Goal: Task Accomplishment & Management: Manage account settings

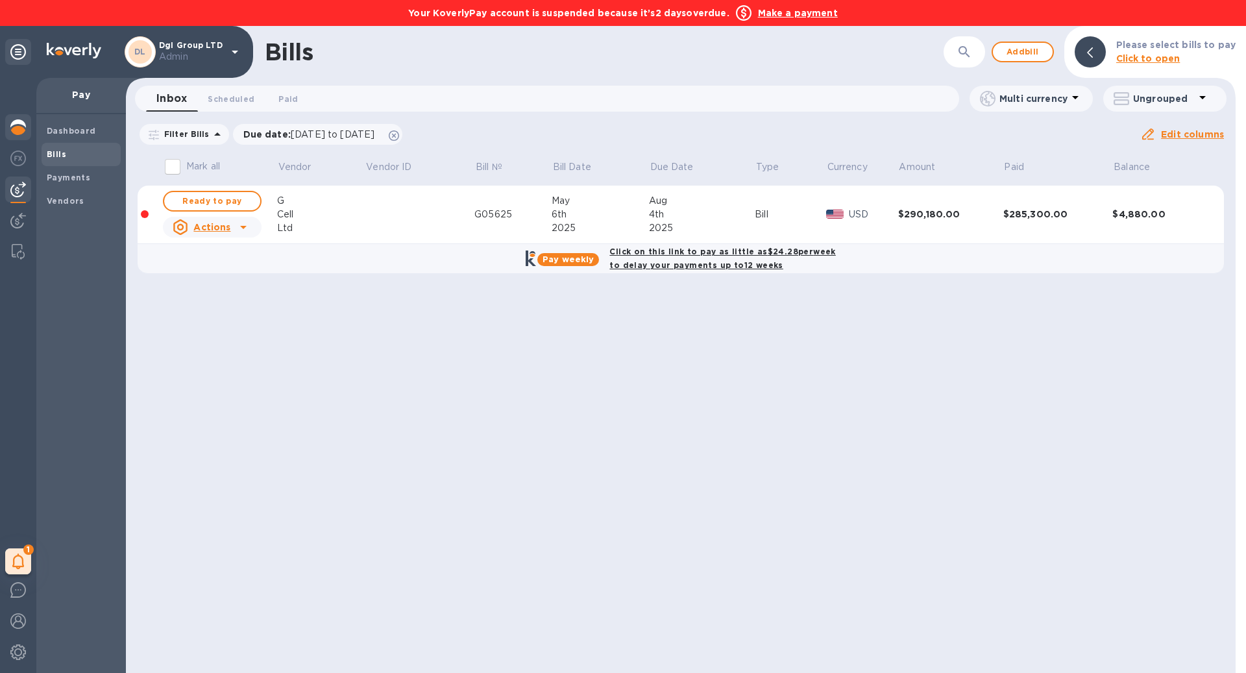
click at [21, 124] on img at bounding box center [18, 127] width 16 height 16
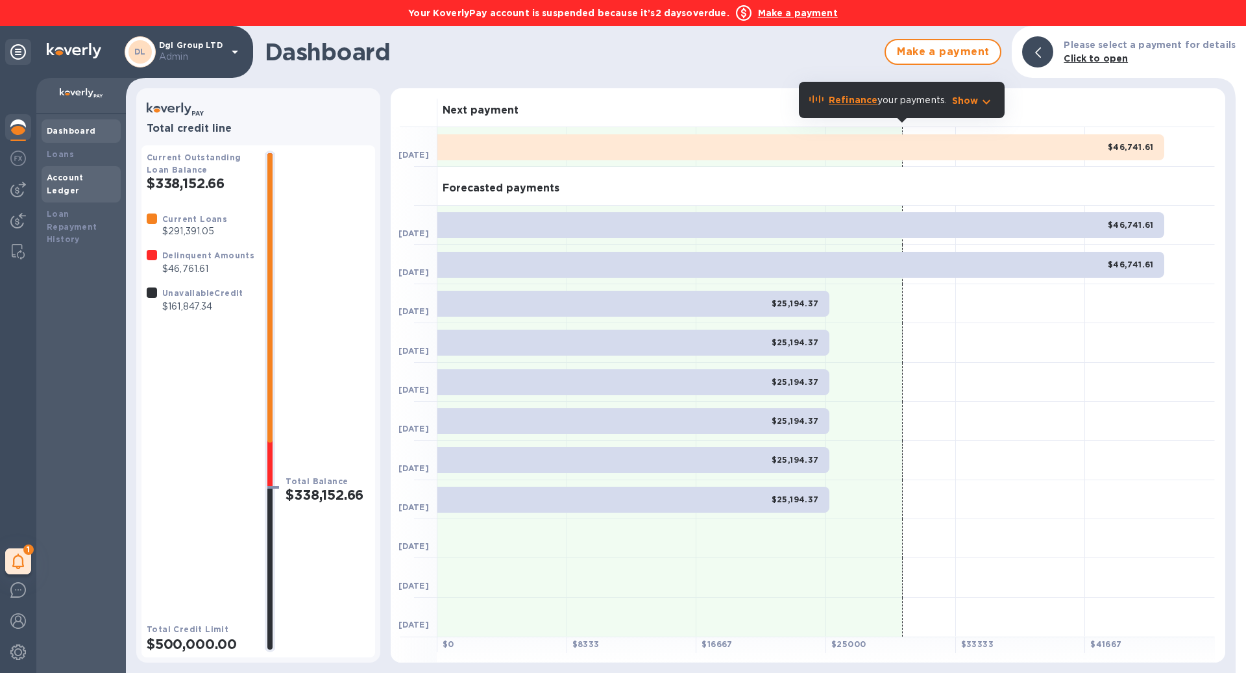
click at [84, 175] on b "Account Ledger" at bounding box center [65, 184] width 37 height 23
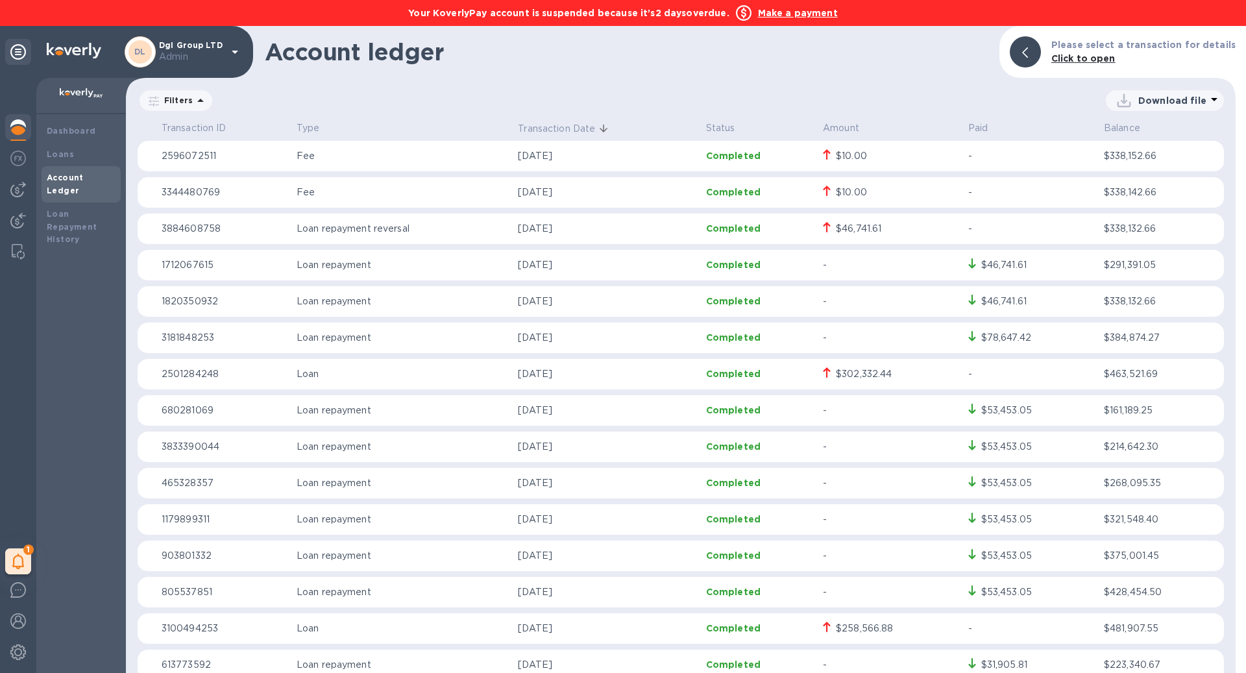
click at [787, 16] on b "Make a payment" at bounding box center [798, 13] width 80 height 10
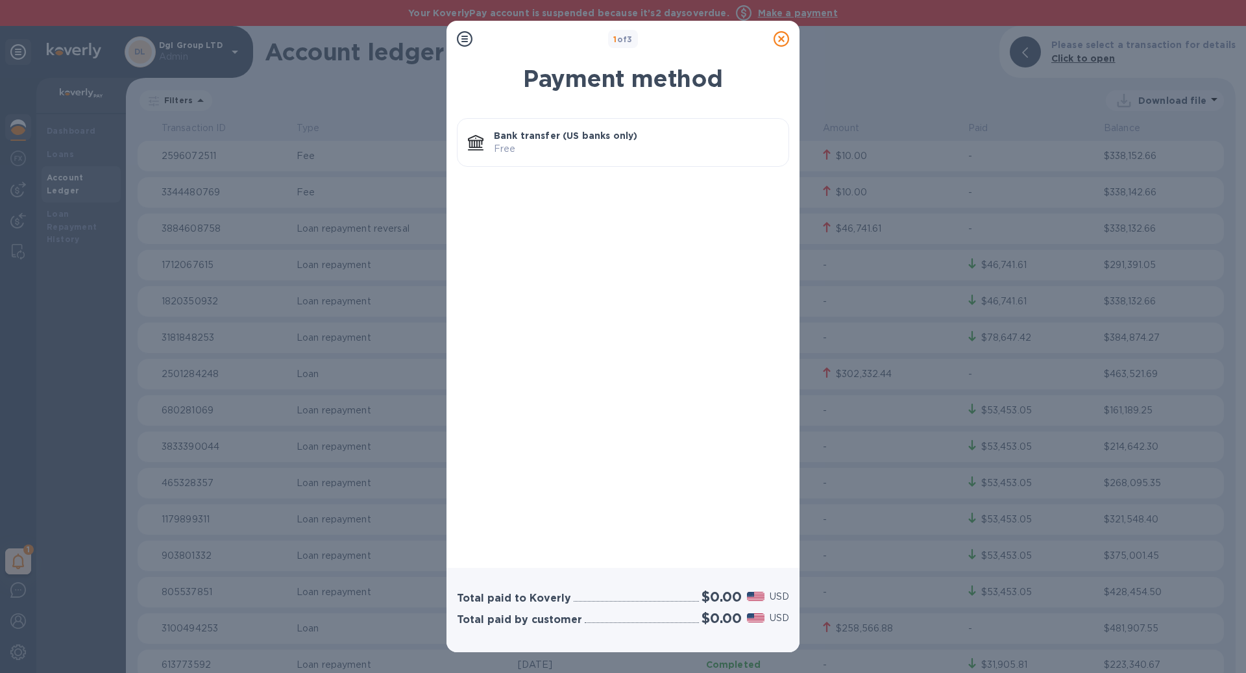
click at [630, 132] on p "Bank transfer (US banks only)" at bounding box center [636, 135] width 284 height 13
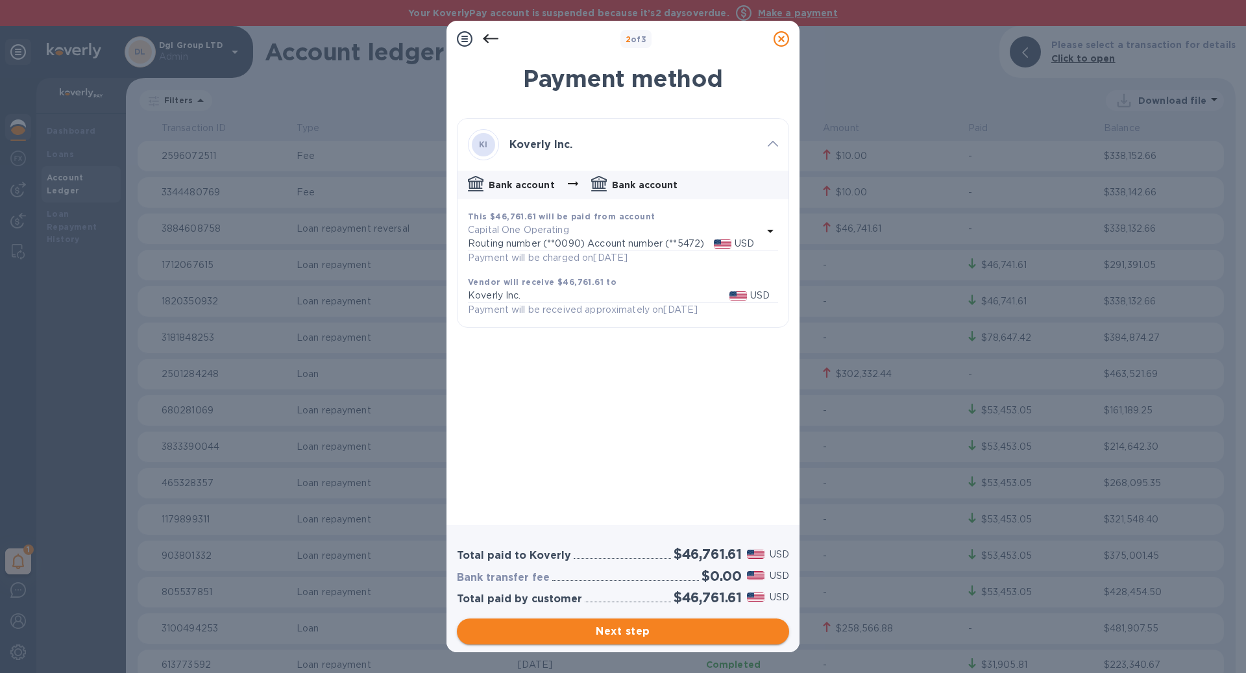
click at [717, 630] on span "Next step" at bounding box center [623, 632] width 312 height 16
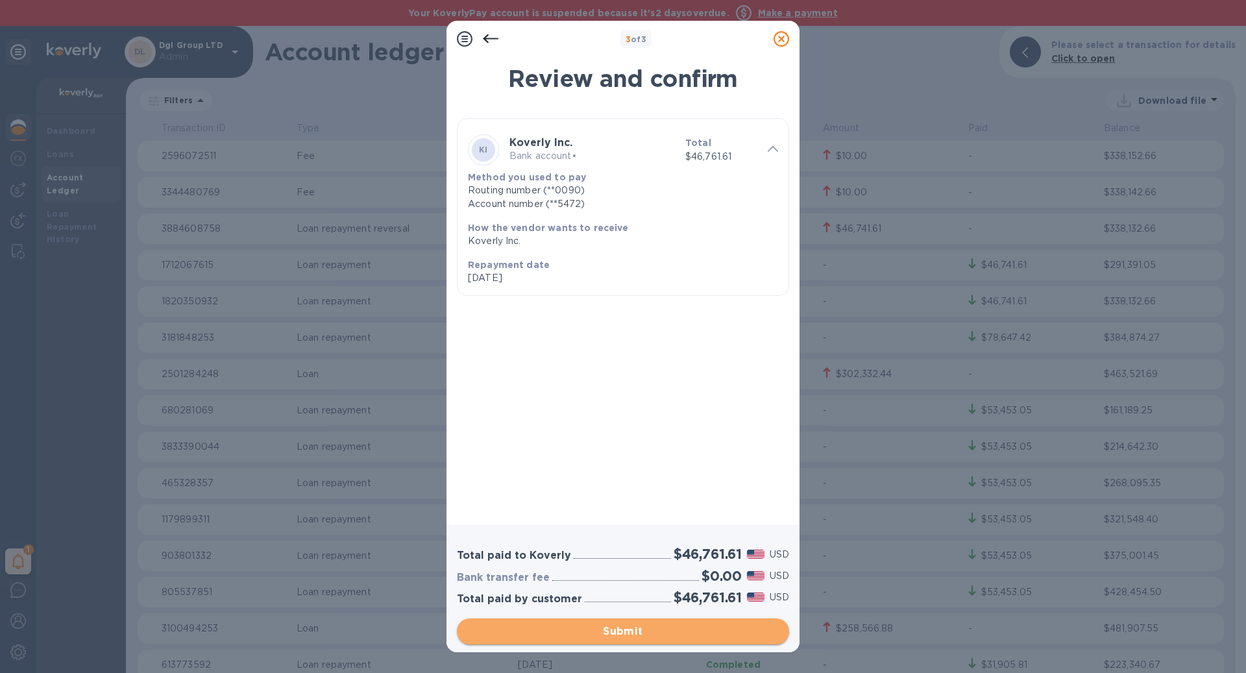
click at [717, 630] on span "Submit" at bounding box center [623, 632] width 312 height 16
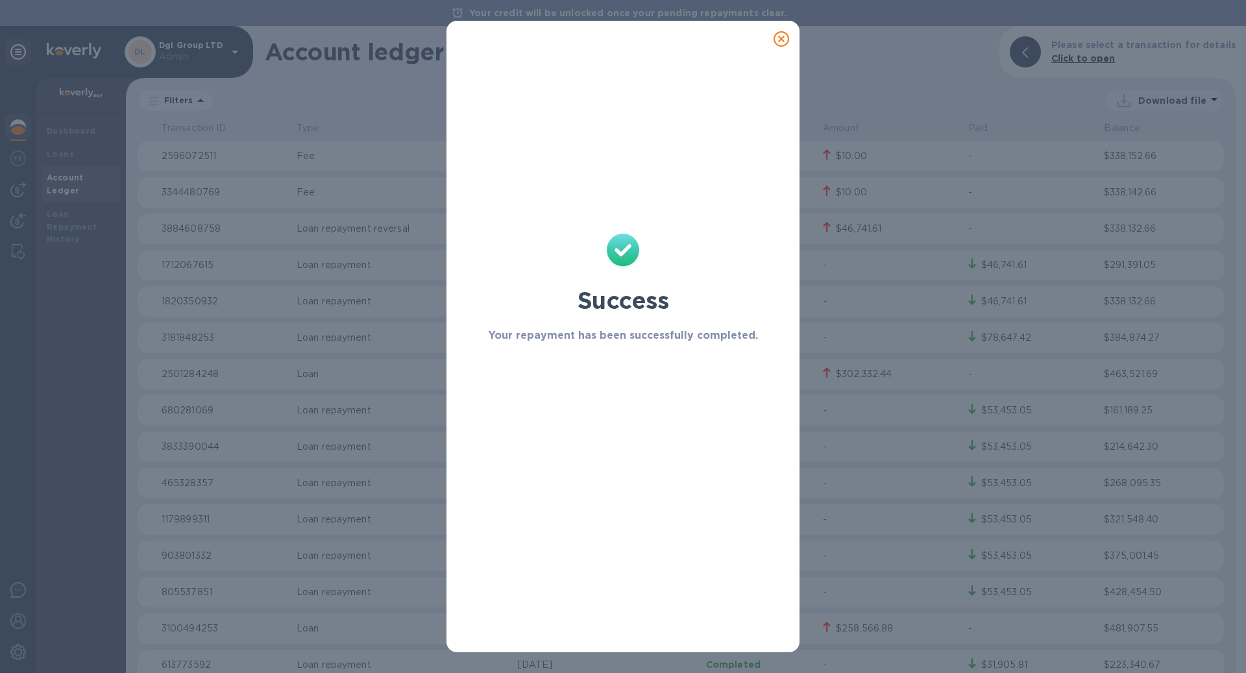
click at [785, 45] on icon at bounding box center [782, 39] width 16 height 16
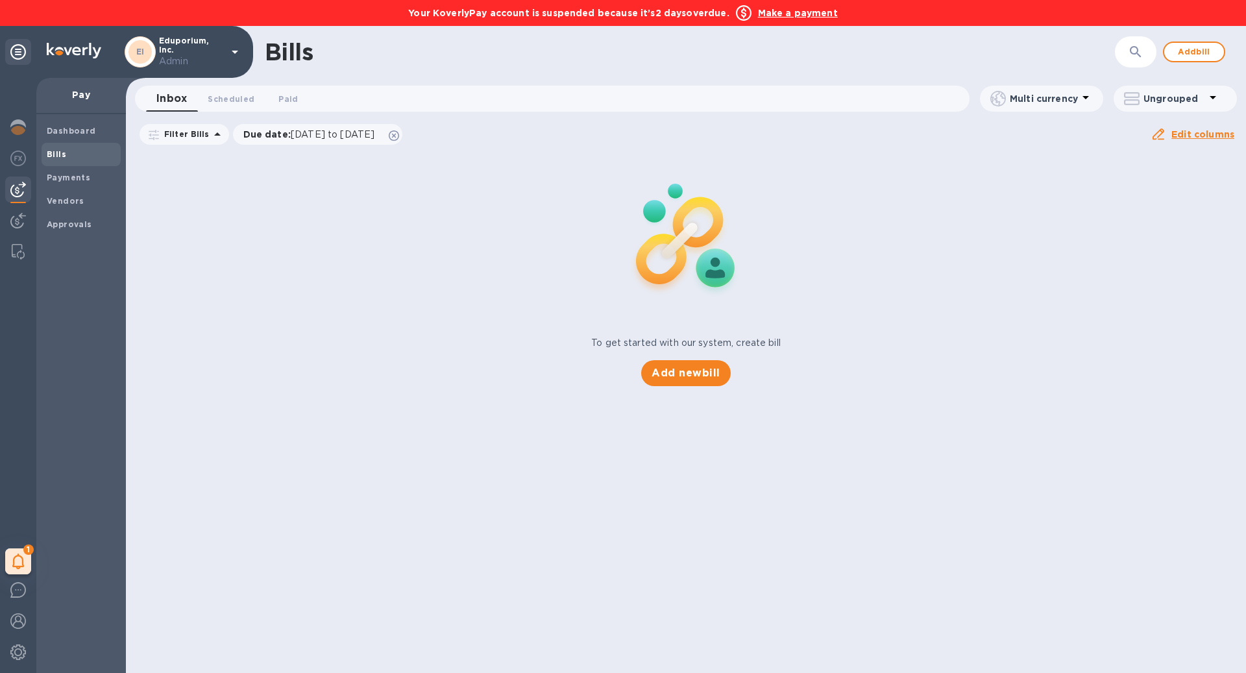
click at [805, 12] on b "Make a payment" at bounding box center [798, 13] width 80 height 10
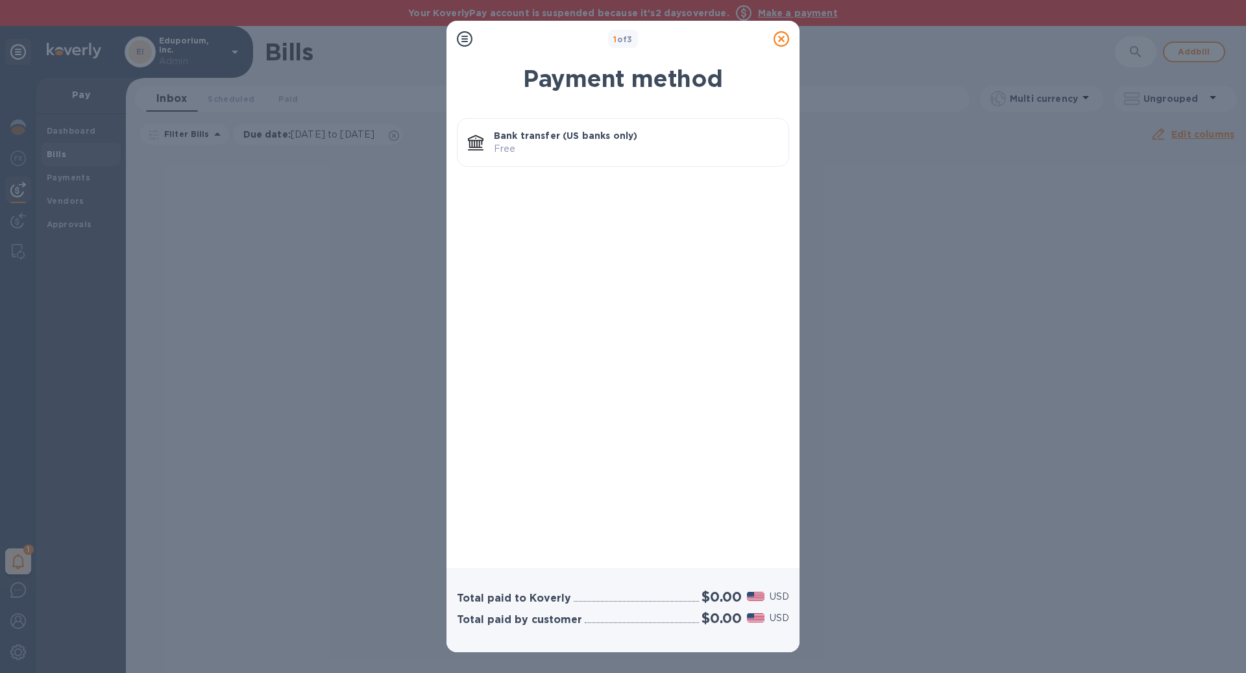
click at [629, 142] on p "Free" at bounding box center [636, 149] width 284 height 14
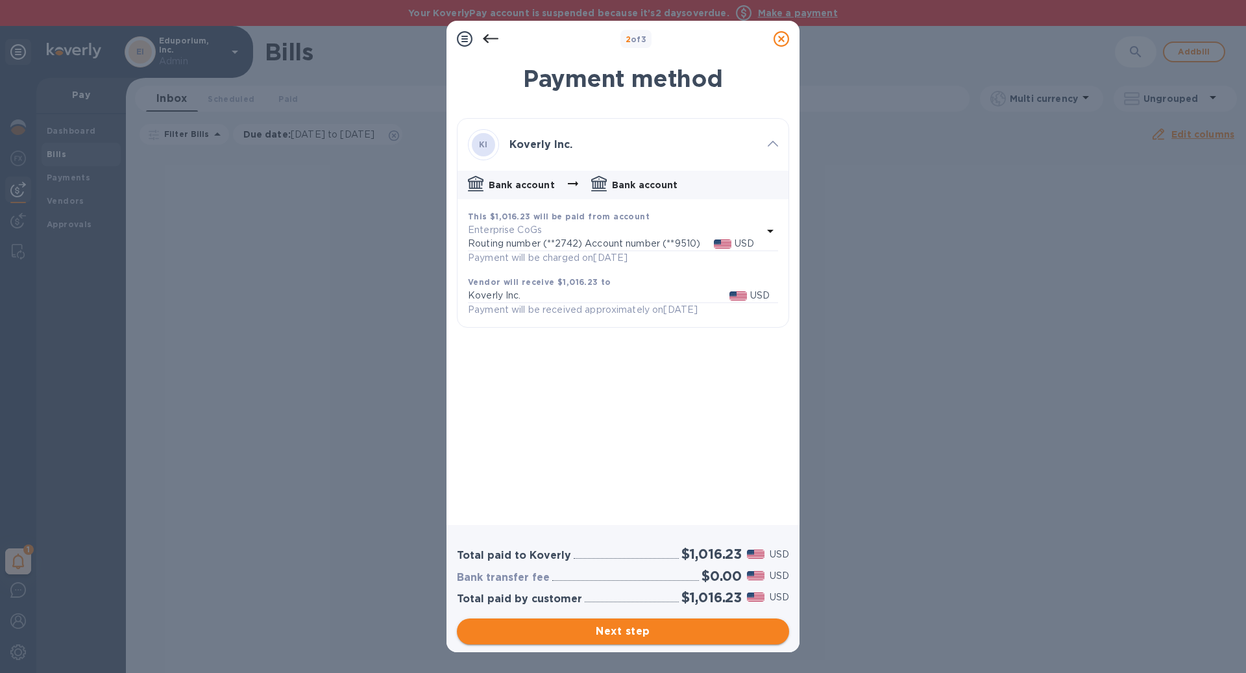
click at [617, 636] on span "Next step" at bounding box center [623, 632] width 312 height 16
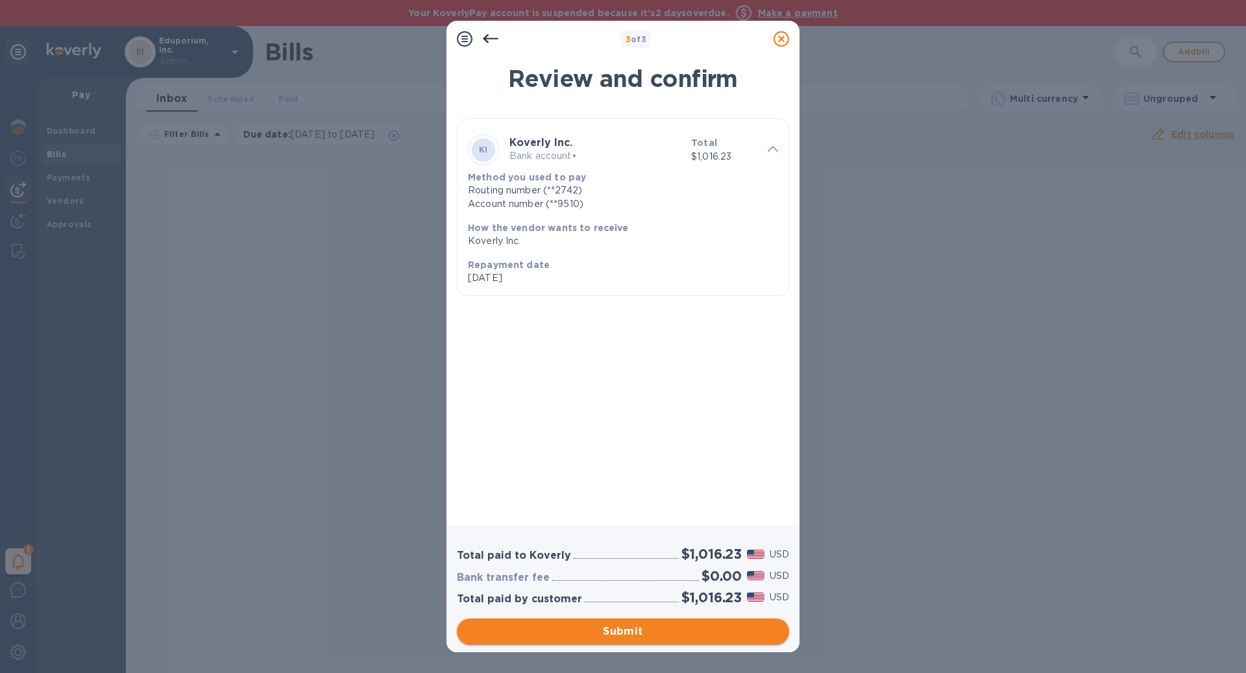
click at [616, 632] on span "Submit" at bounding box center [623, 632] width 312 height 16
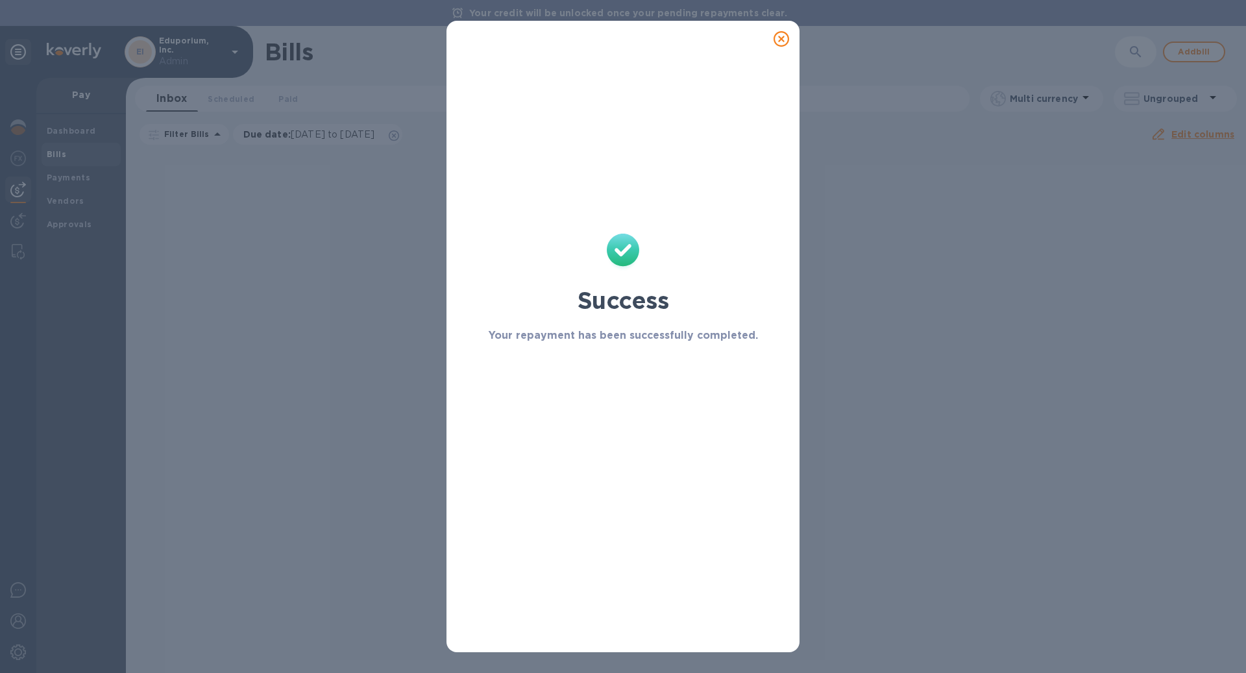
click at [781, 34] on icon at bounding box center [782, 39] width 16 height 16
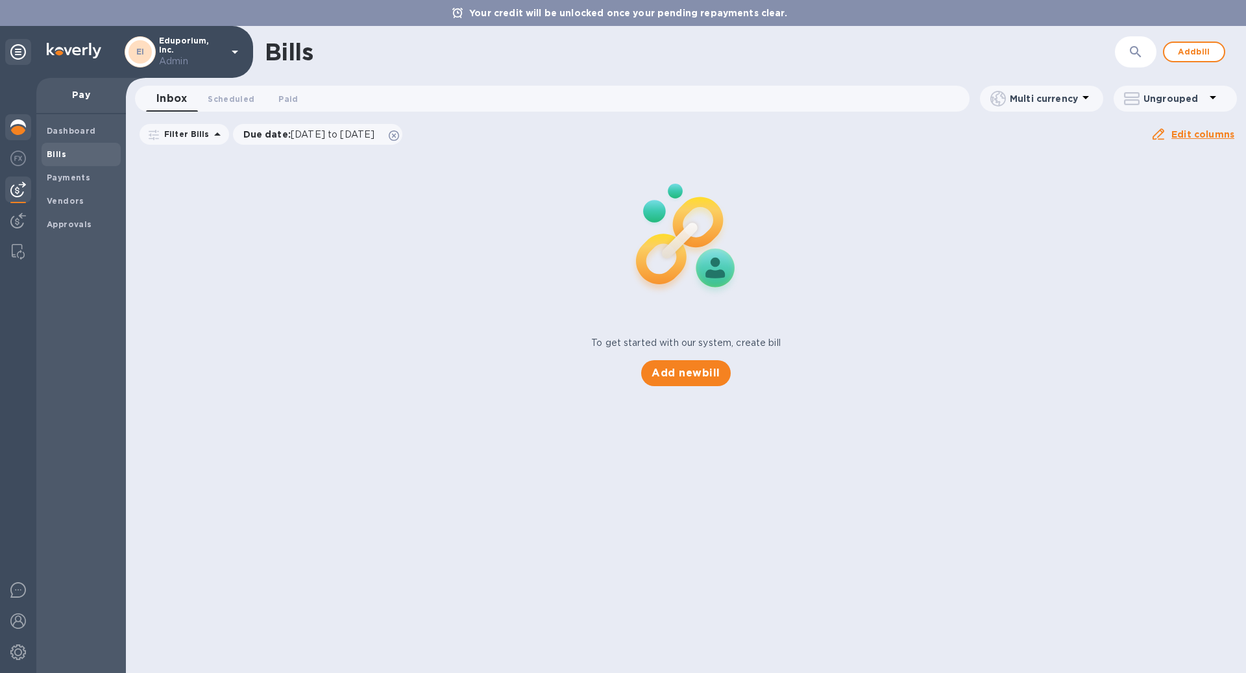
click at [10, 128] on div at bounding box center [18, 128] width 26 height 29
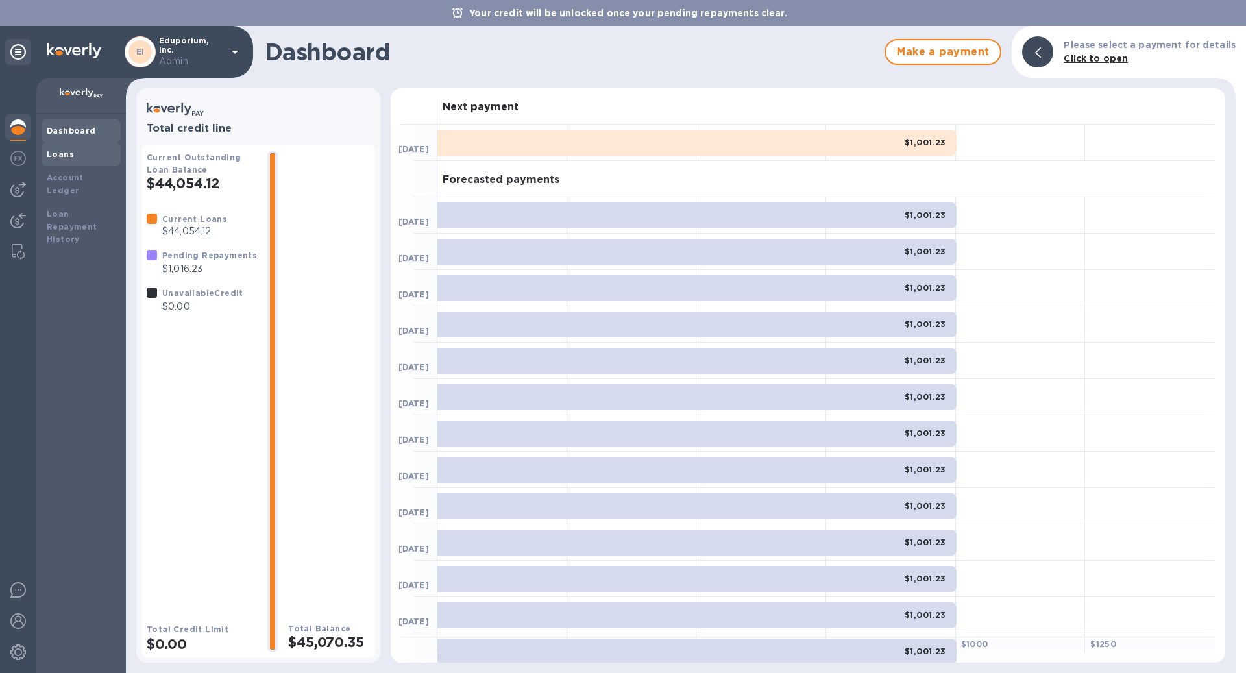
click at [92, 157] on div "Loans" at bounding box center [81, 154] width 69 height 13
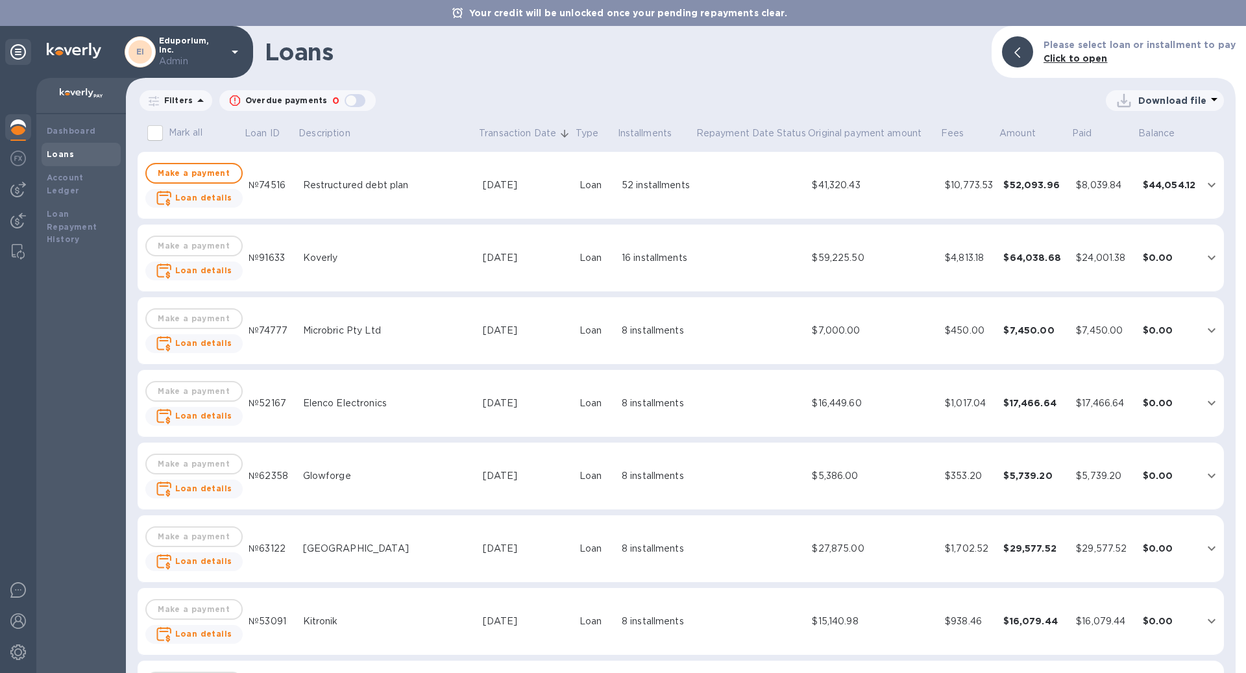
click at [1080, 196] on td "$8,039.84" at bounding box center [1104, 186] width 67 height 68
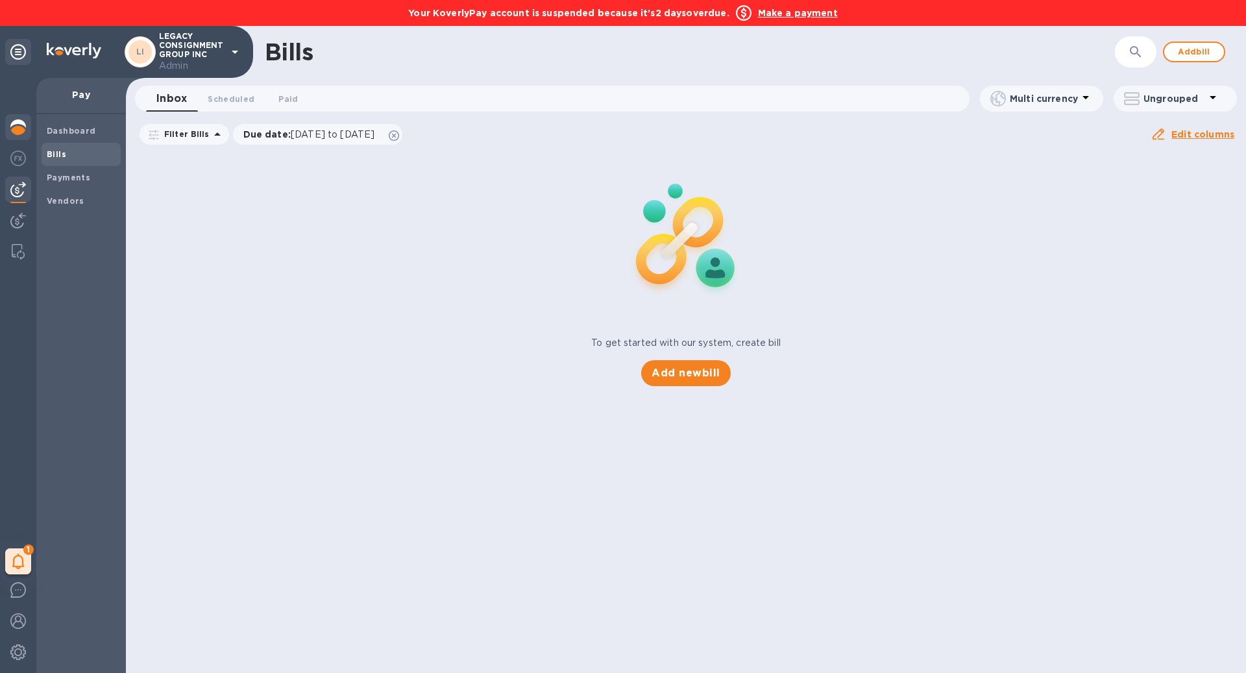
click at [23, 127] on img at bounding box center [18, 127] width 16 height 16
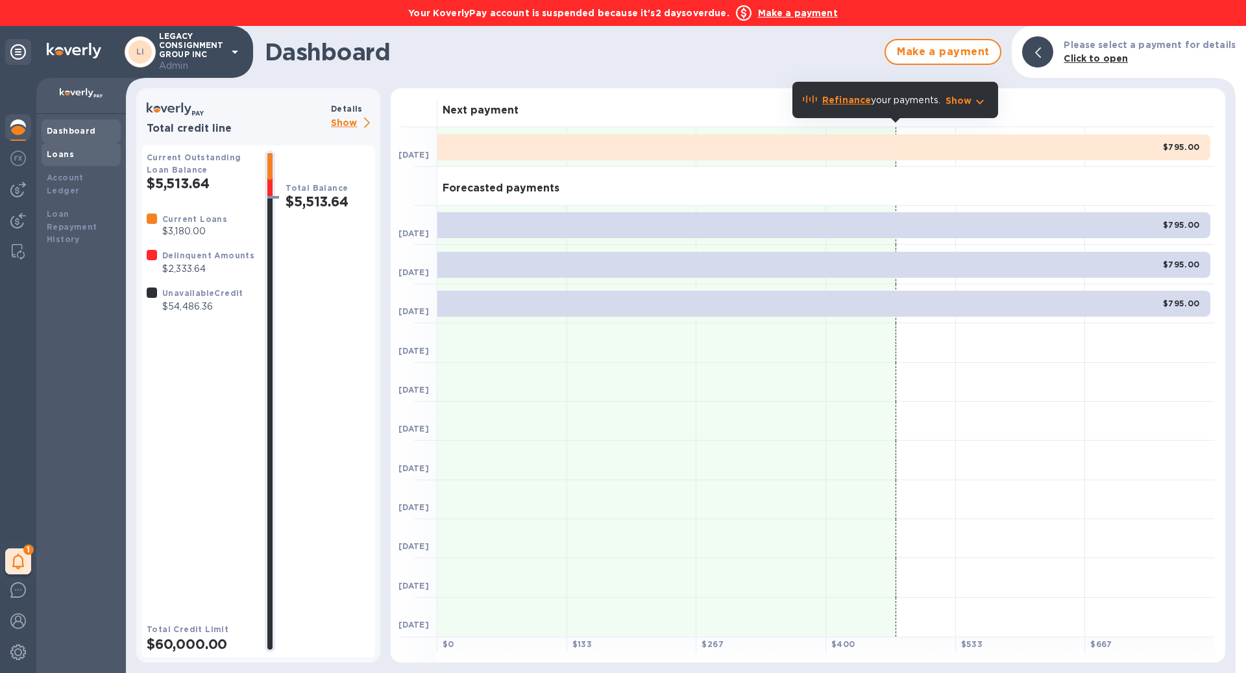
click at [82, 151] on div "Loans" at bounding box center [81, 154] width 69 height 13
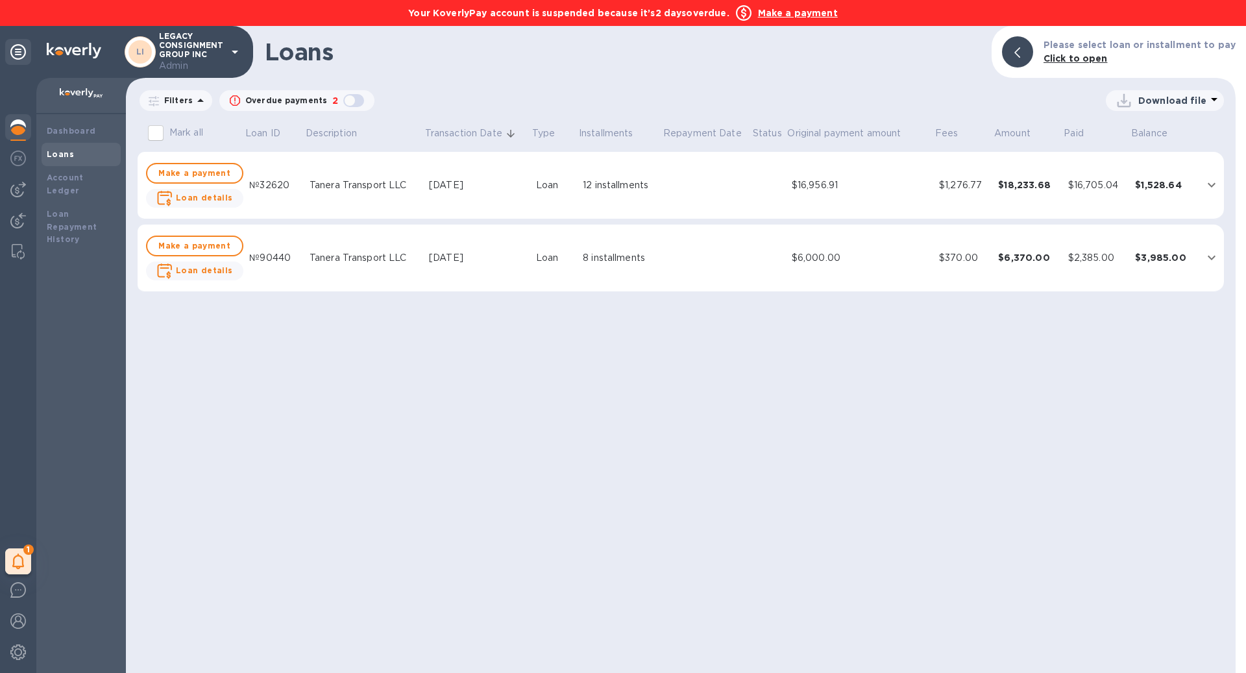
click at [67, 164] on div "Loans" at bounding box center [81, 154] width 79 height 23
click at [69, 184] on div "Account Ledger" at bounding box center [81, 184] width 79 height 36
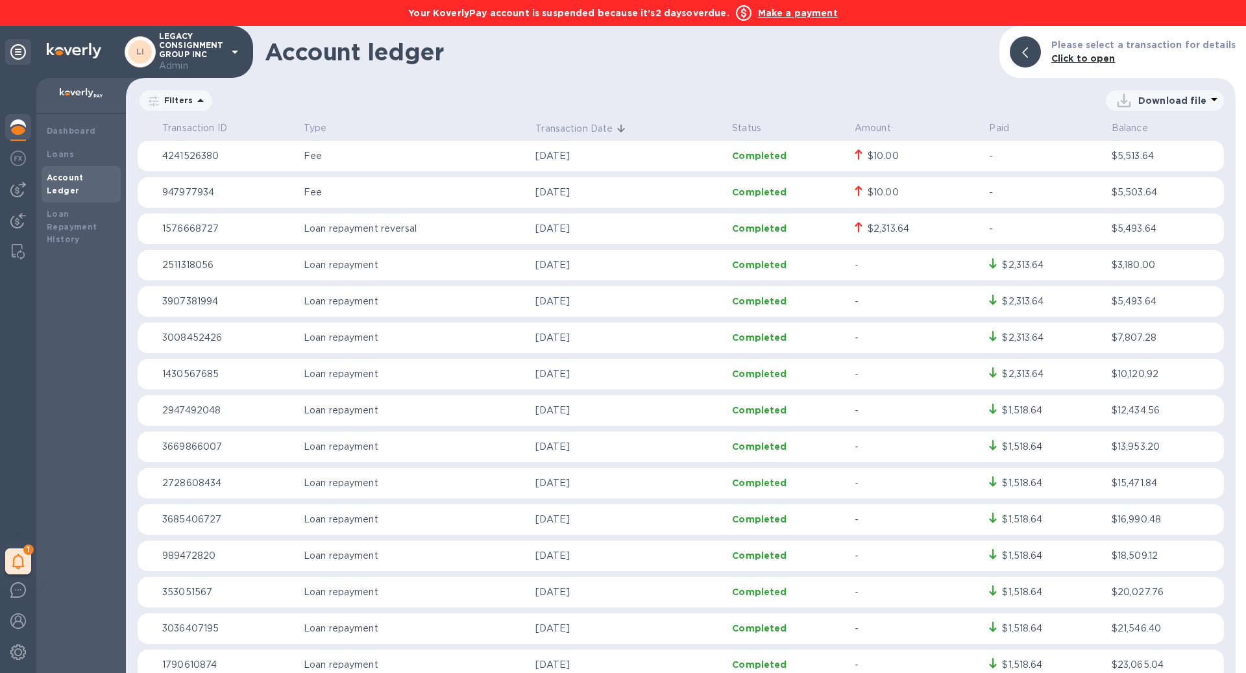
click at [805, 8] on b "Make a payment" at bounding box center [798, 13] width 80 height 10
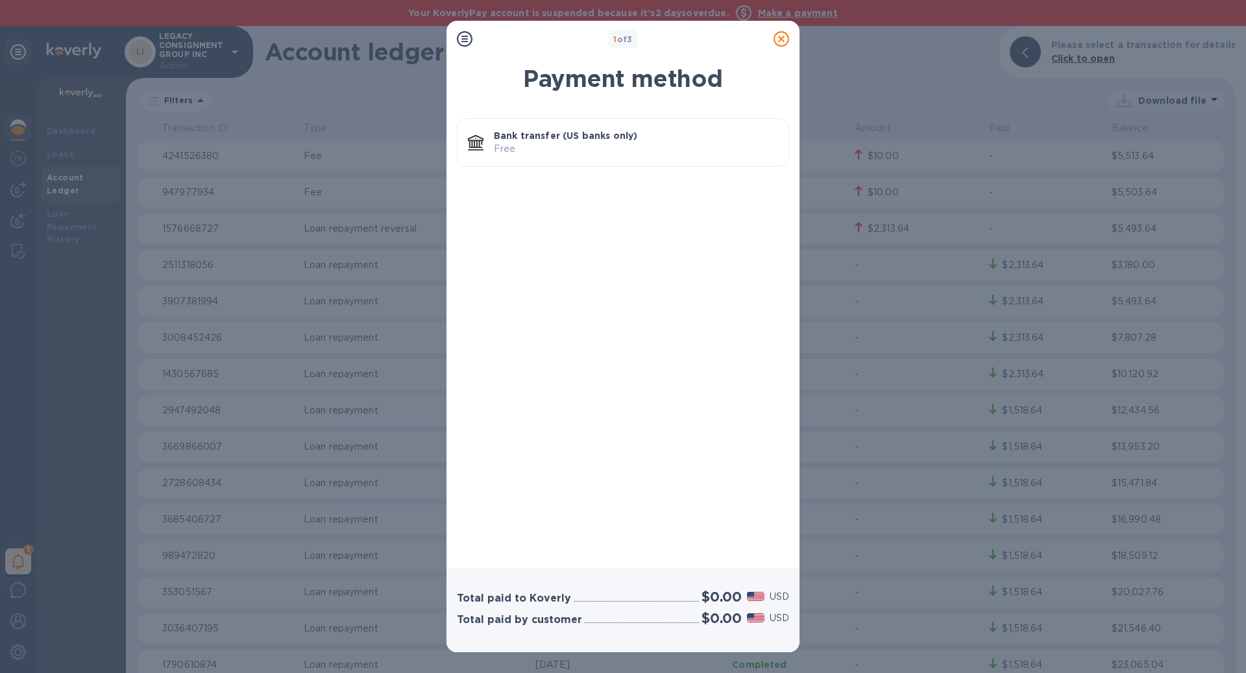
click at [621, 152] on p "Free" at bounding box center [636, 149] width 284 height 14
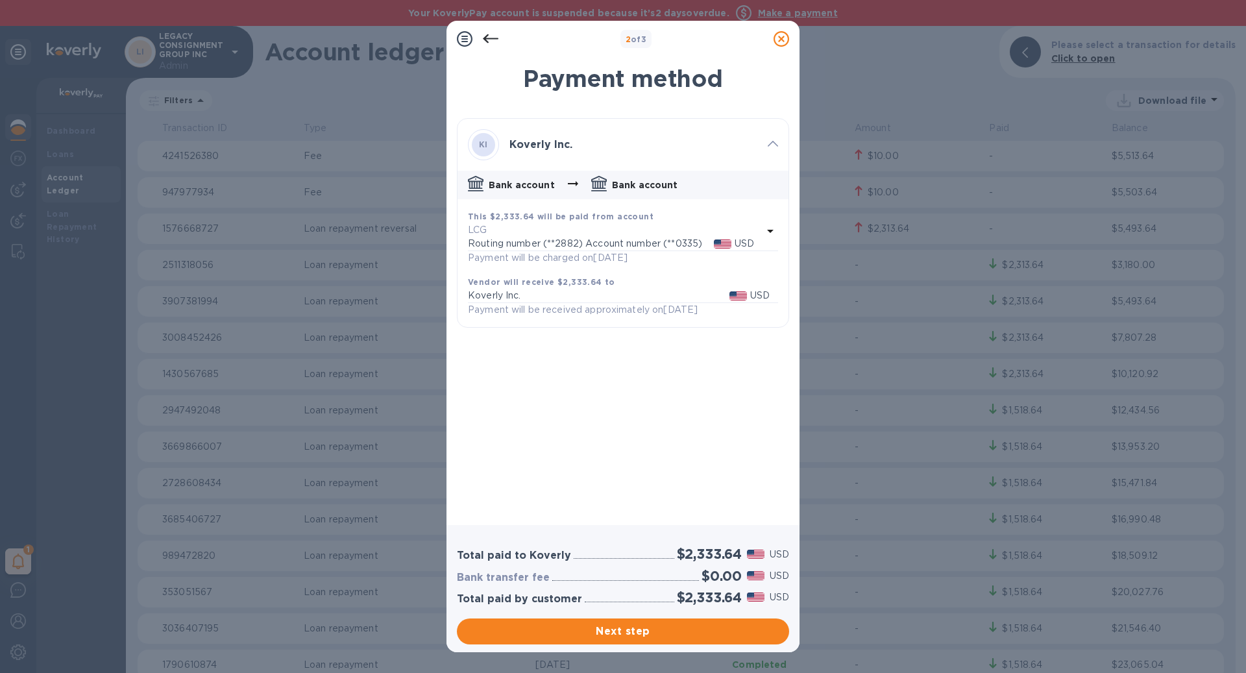
click at [684, 647] on div "Total paid to Koverly $2,333.64 USD Bank transfer fee $0.00 USD Total paid by c…" at bounding box center [623, 588] width 353 height 127
click at [684, 632] on span "Next step" at bounding box center [623, 632] width 312 height 16
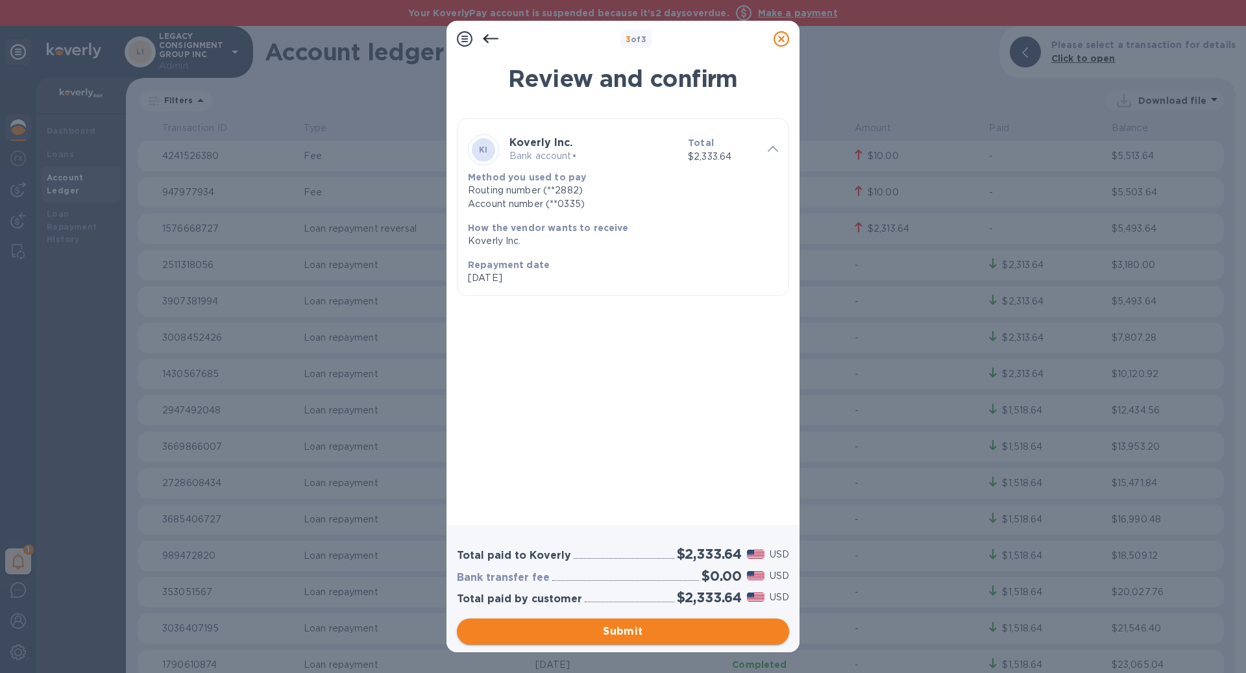
click at [684, 632] on span "Submit" at bounding box center [623, 632] width 312 height 16
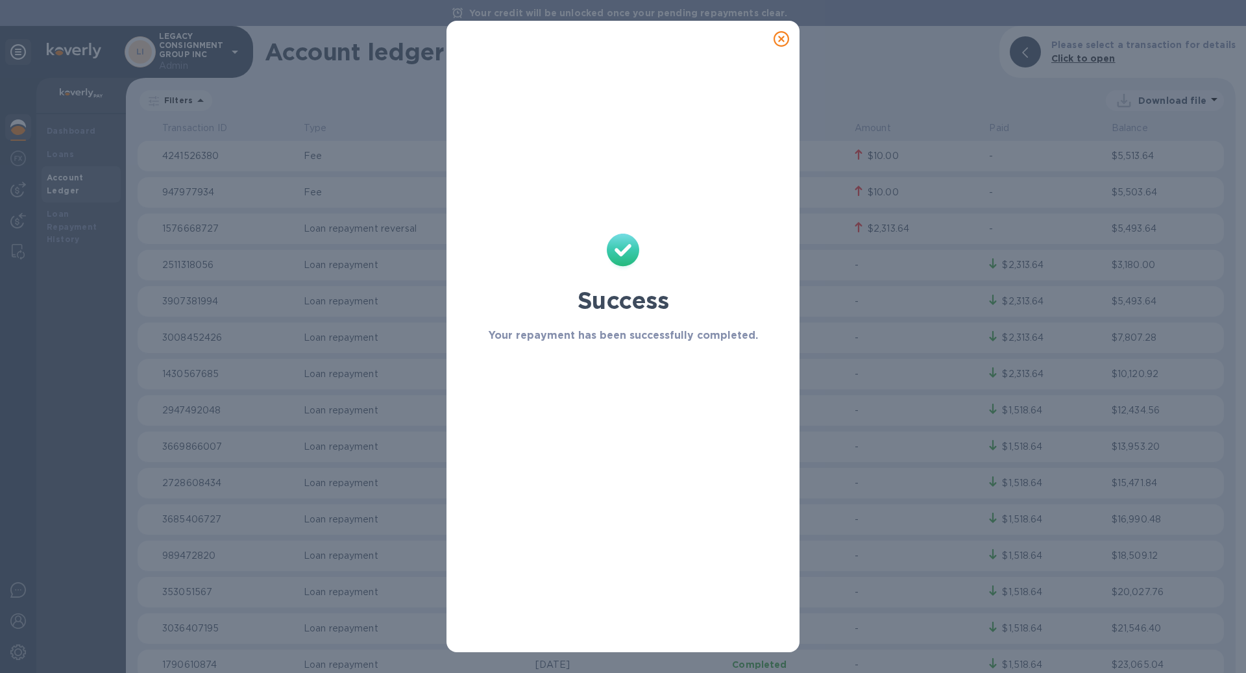
click at [789, 36] on div at bounding box center [781, 39] width 26 height 26
click at [785, 36] on icon at bounding box center [782, 39] width 16 height 16
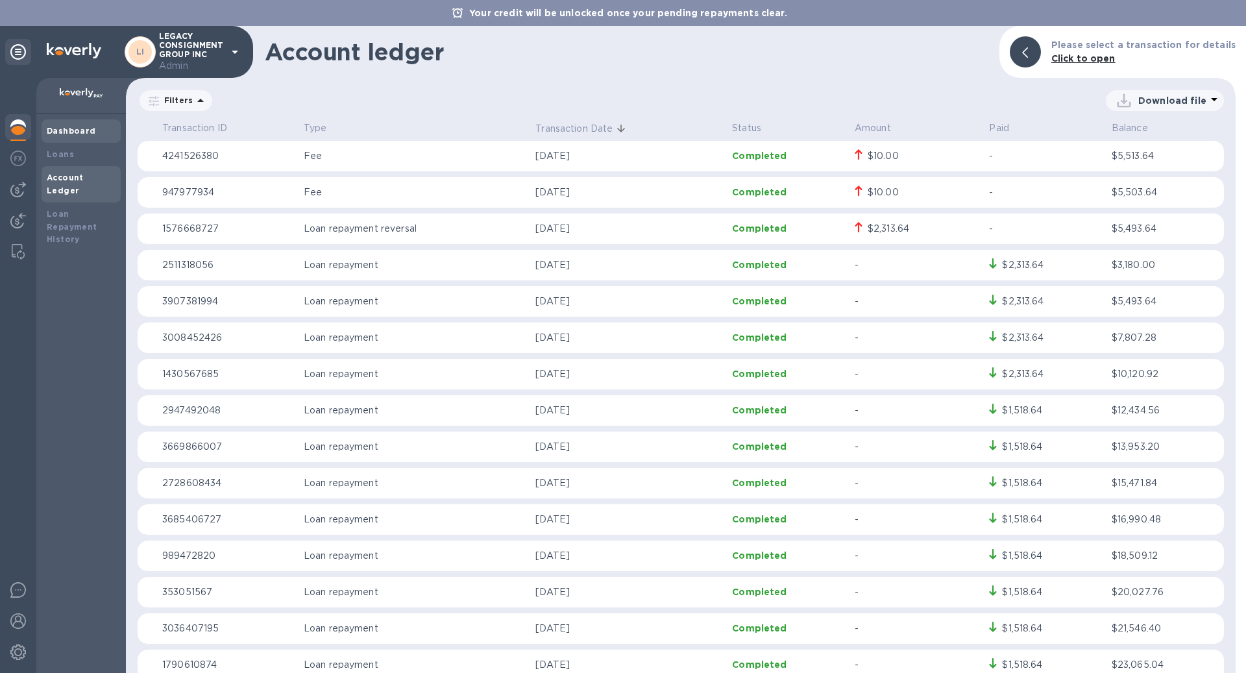
click at [66, 127] on b "Dashboard" at bounding box center [71, 131] width 49 height 10
